Goal: Transaction & Acquisition: Purchase product/service

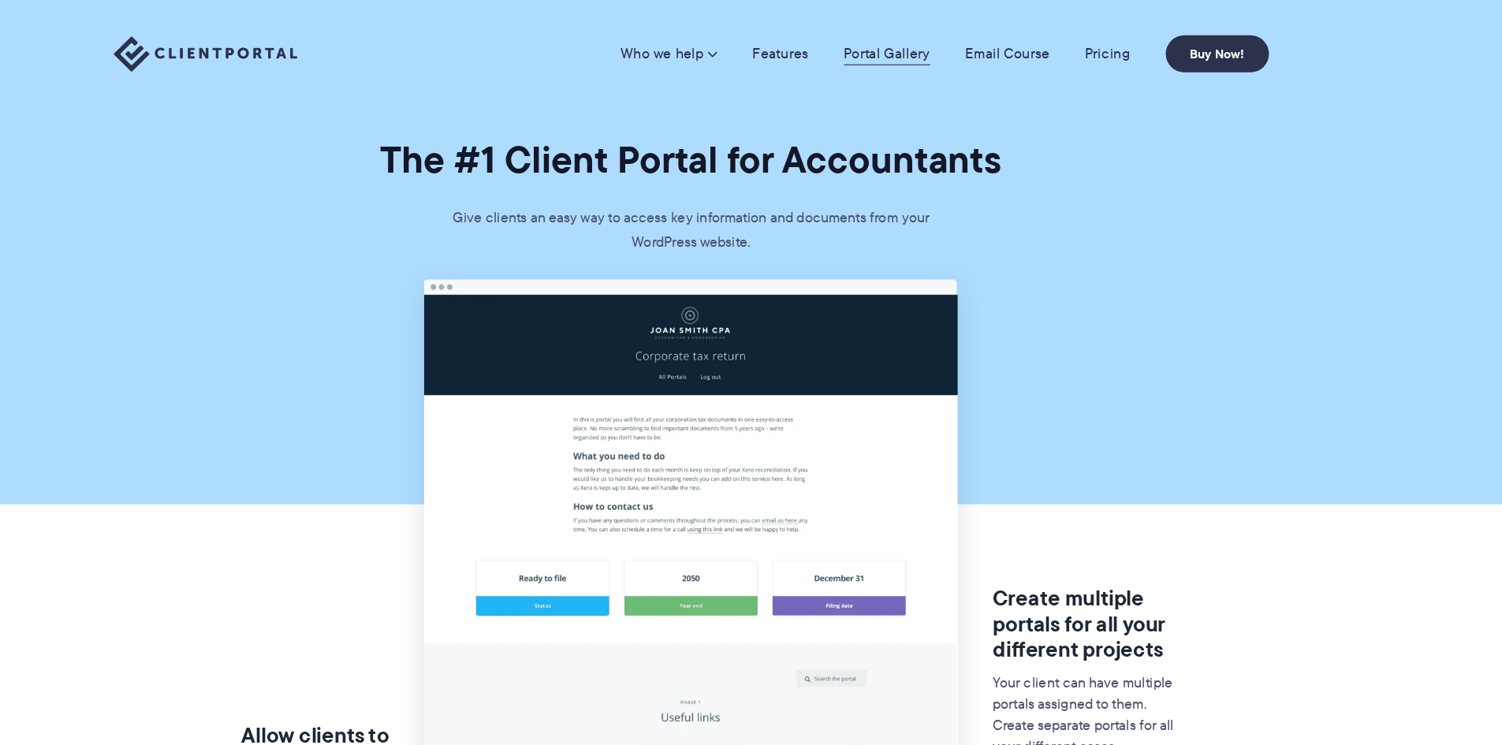
click at [929, 53] on link "Portal Gallery" at bounding box center [926, 48] width 77 height 16
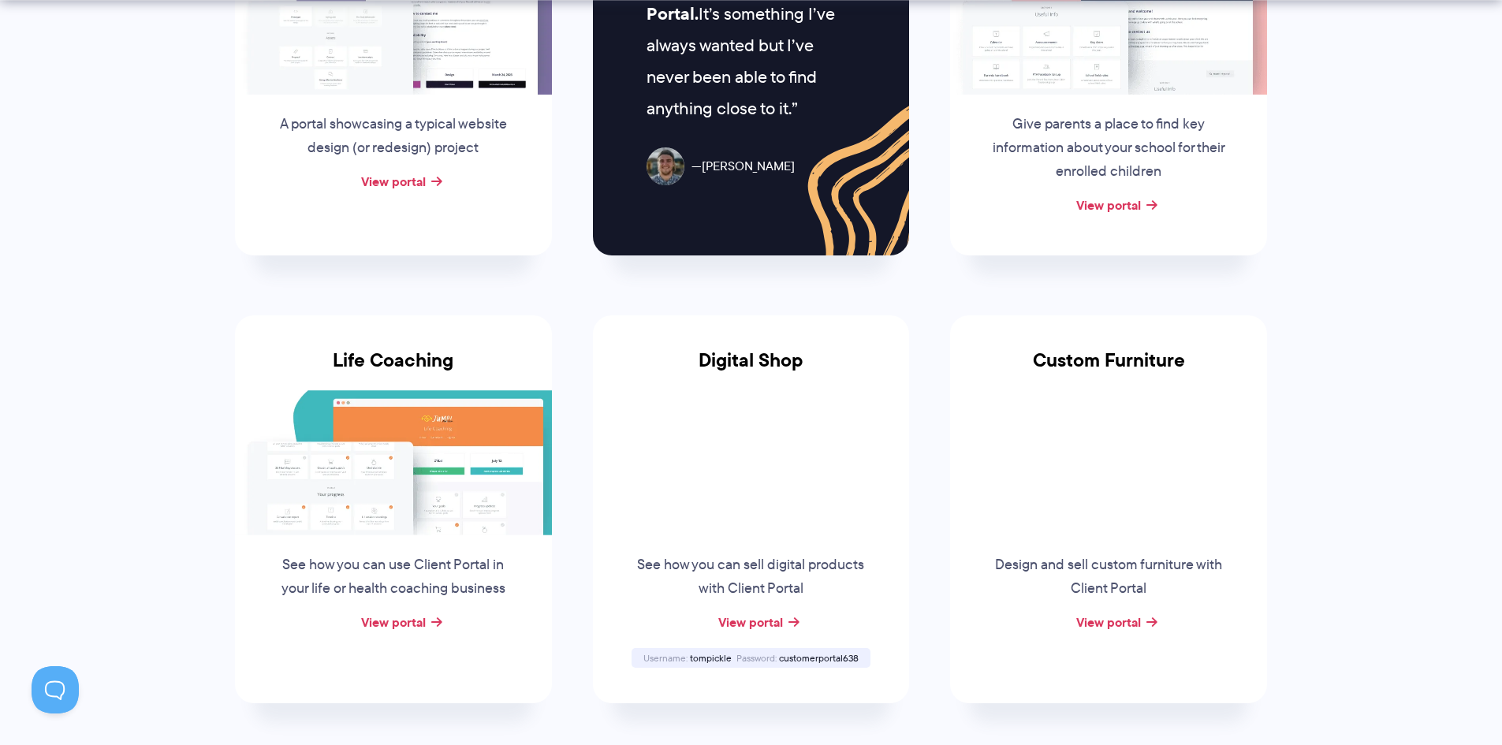
scroll to position [946, 0]
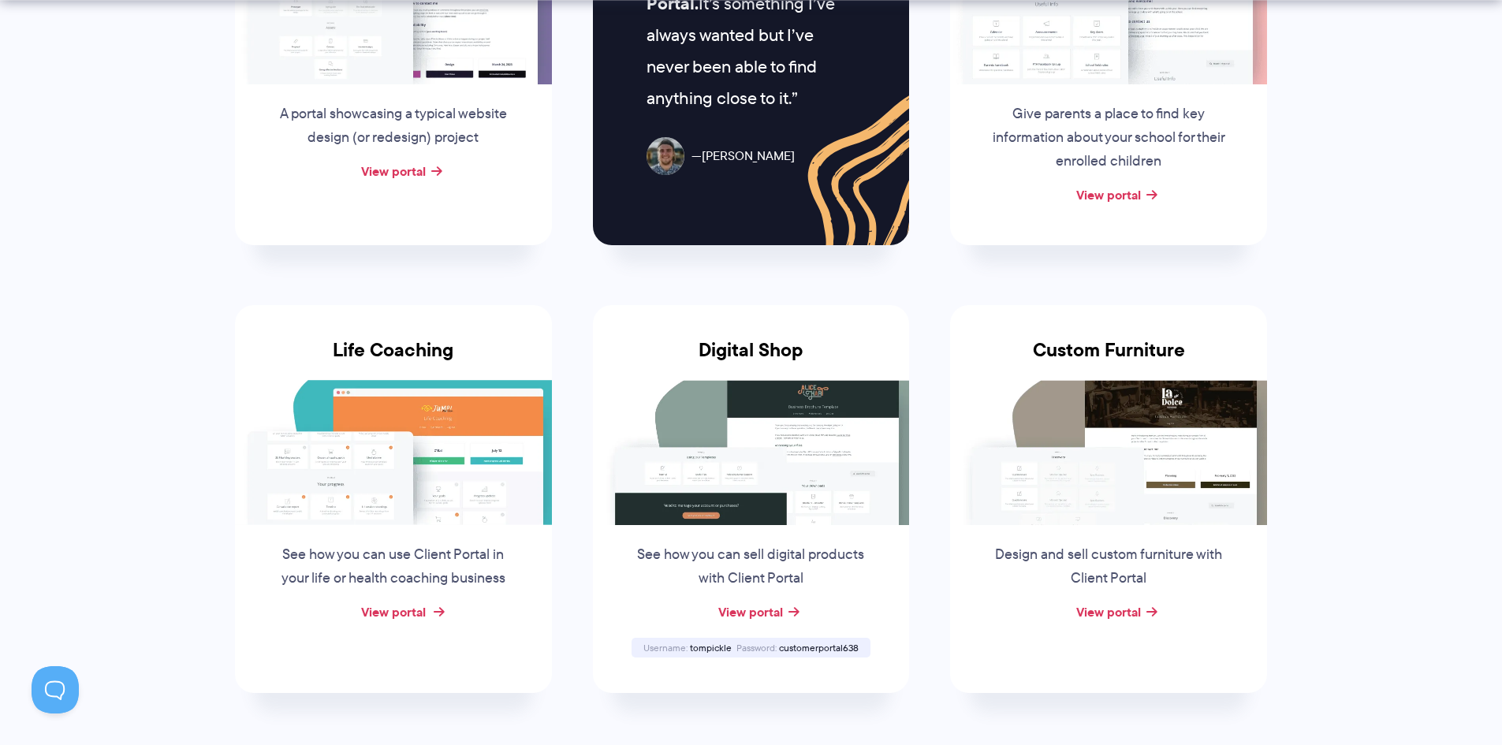
click at [402, 612] on link "View portal" at bounding box center [393, 611] width 65 height 19
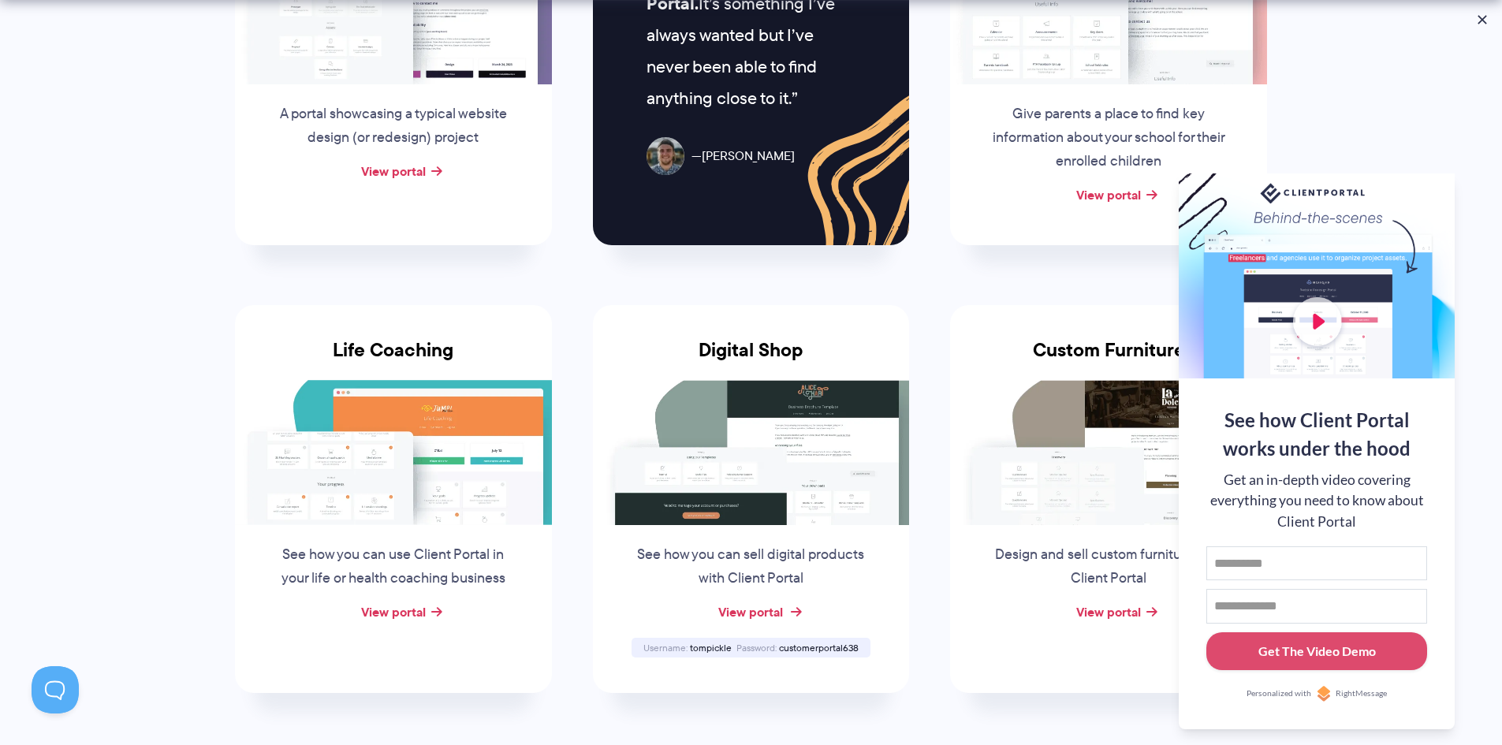
click at [772, 614] on link "View portal" at bounding box center [750, 611] width 65 height 19
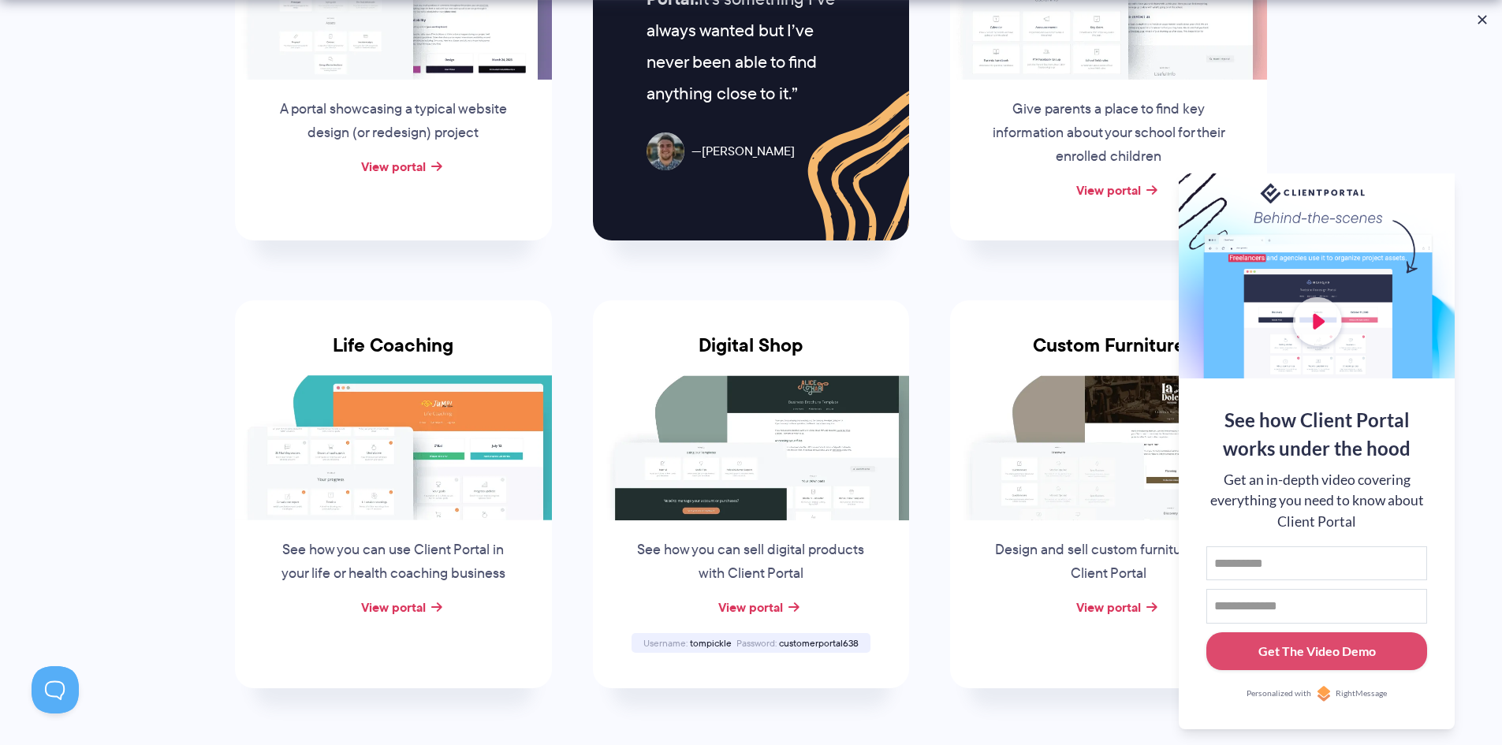
scroll to position [1025, 0]
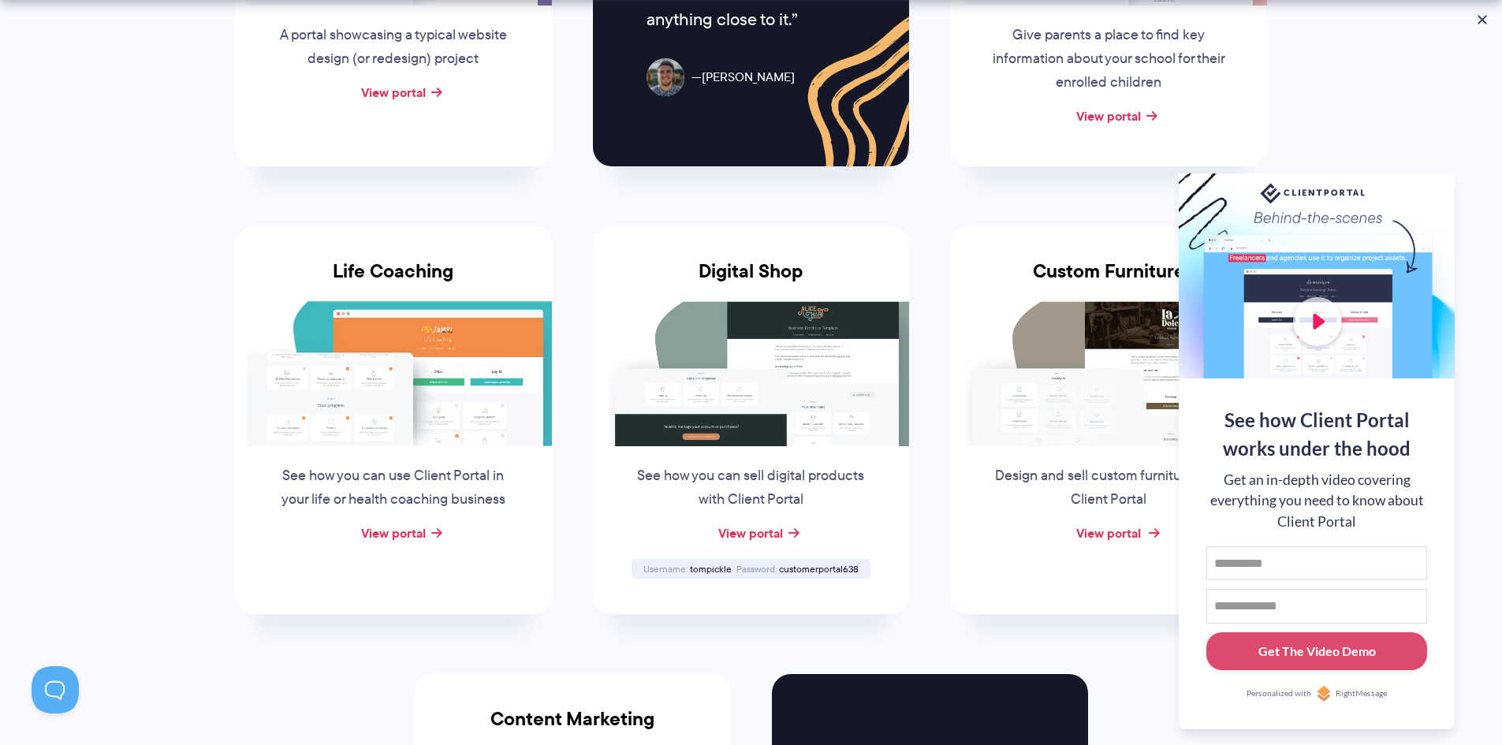
click at [1109, 532] on link "View portal" at bounding box center [1108, 532] width 65 height 19
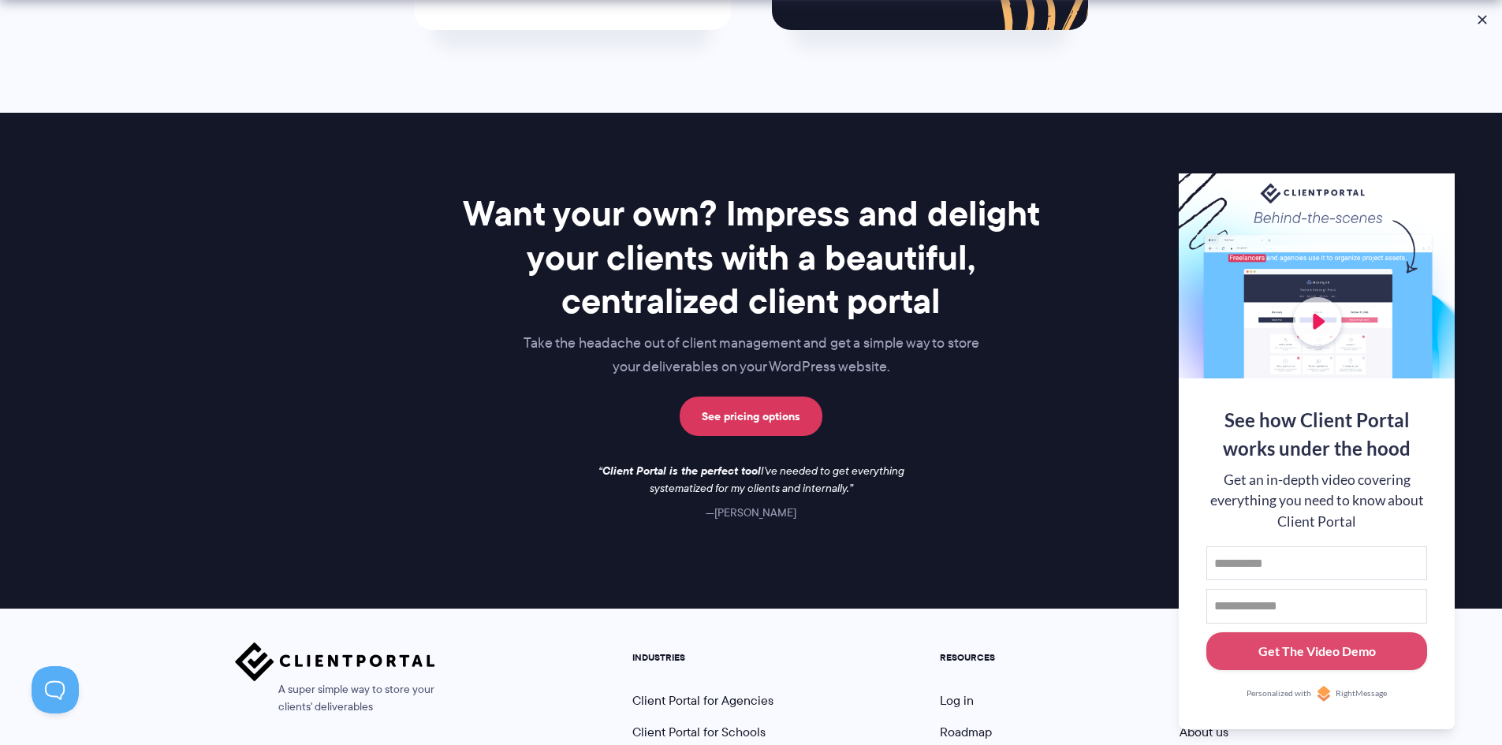
scroll to position [2271, 0]
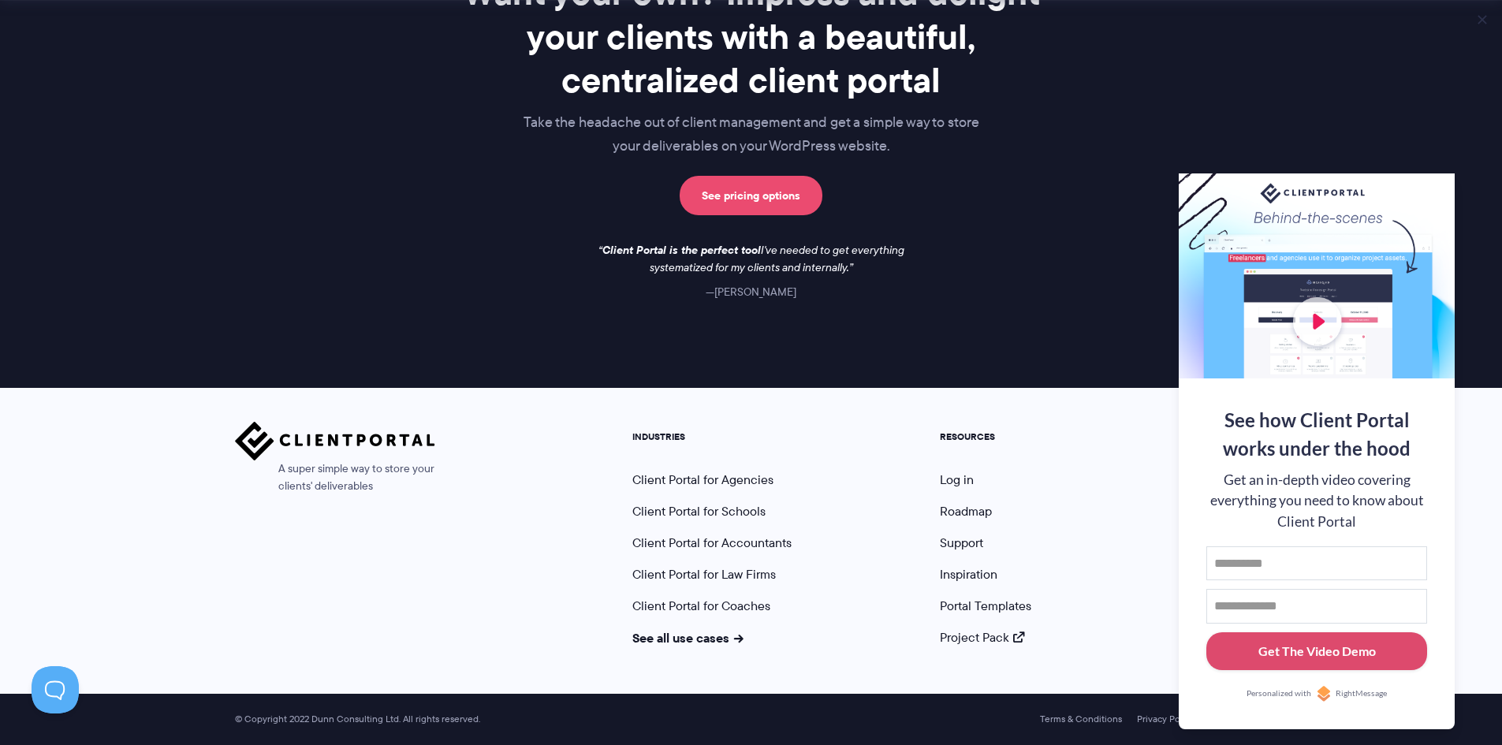
click at [750, 195] on link "See pricing options" at bounding box center [751, 195] width 143 height 39
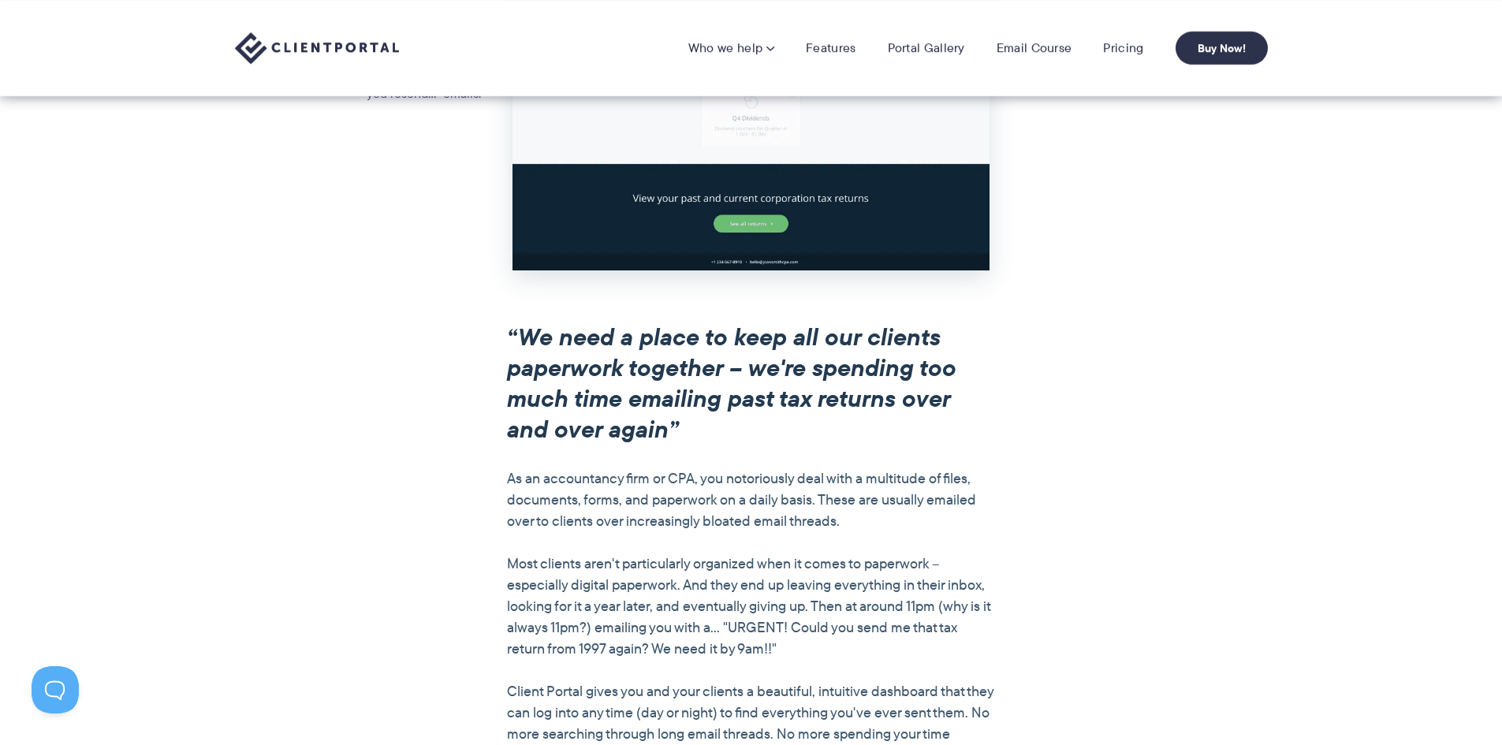
scroll to position [1025, 0]
